Goal: Check status

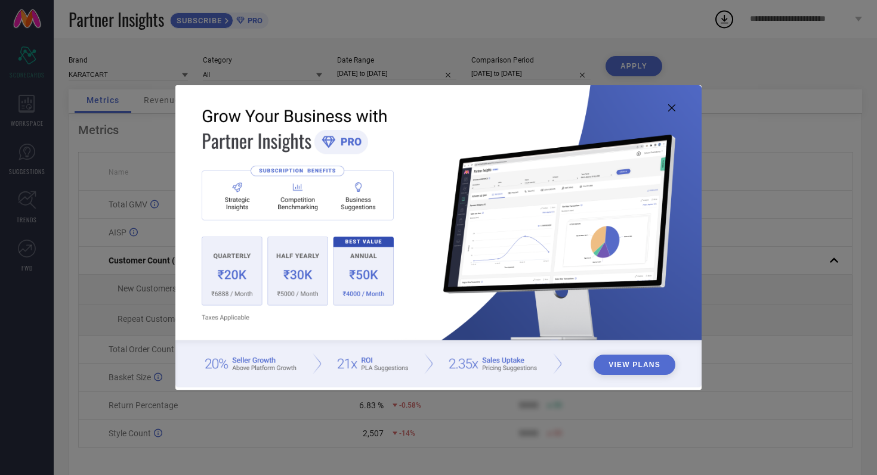
click at [674, 108] on icon at bounding box center [671, 107] width 7 height 7
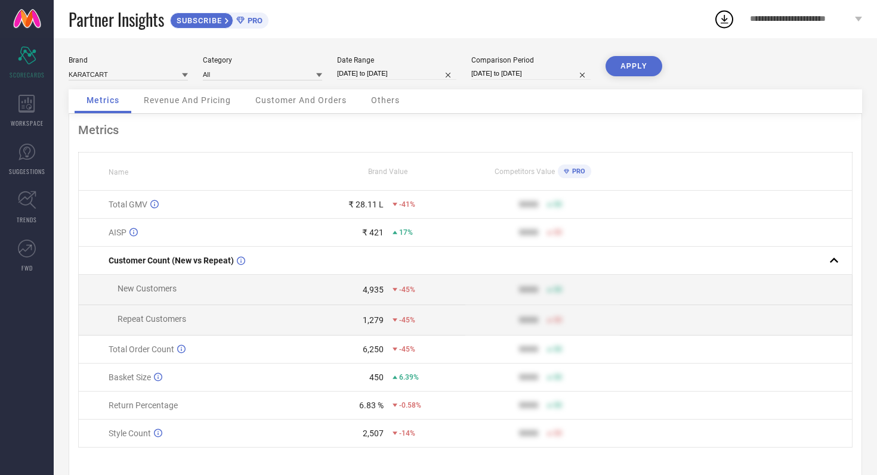
click at [422, 74] on input "[DATE] to [DATE]" at bounding box center [396, 73] width 119 height 13
select select "7"
select select "2025"
select select "8"
select select "2025"
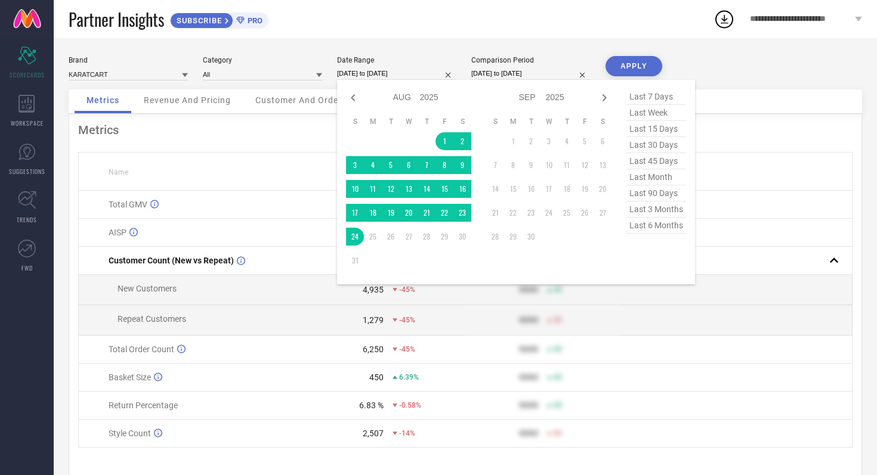
click at [397, 31] on div "Partner Insights SUBSCRIBE PRO" at bounding box center [391, 19] width 645 height 38
